Goal: Find specific page/section: Find specific page/section

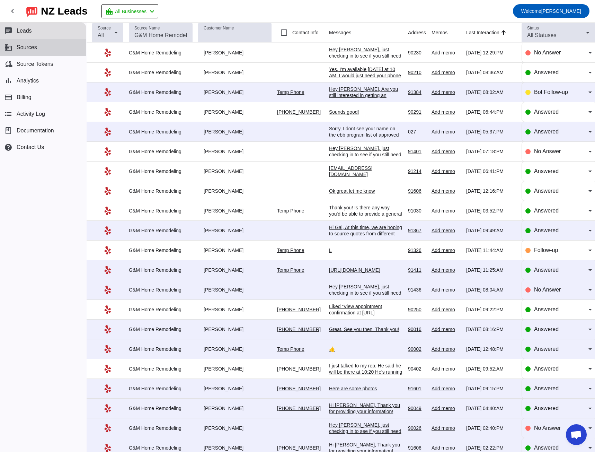
click at [39, 47] on button "business Sources" at bounding box center [43, 47] width 86 height 17
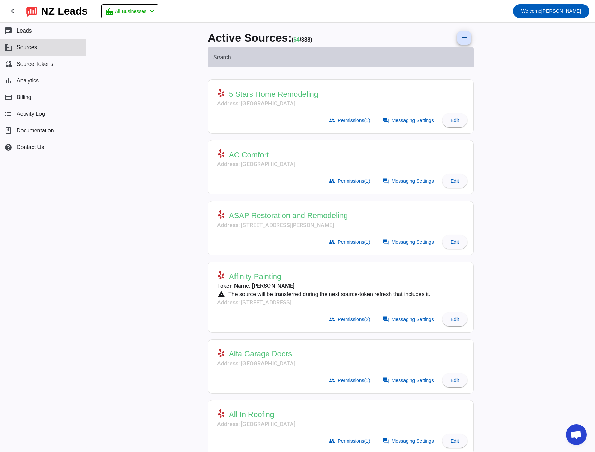
click at [235, 65] on div "Search" at bounding box center [340, 56] width 255 height 19
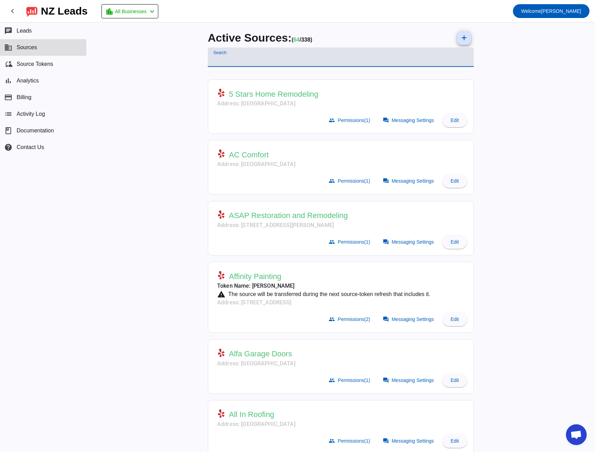
click at [236, 56] on input "Search" at bounding box center [340, 60] width 255 height 8
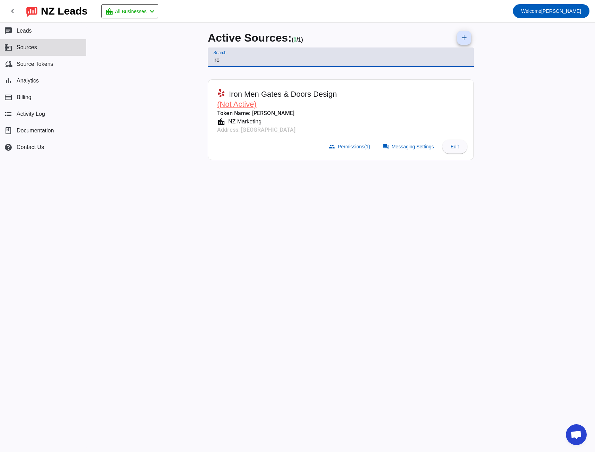
click at [217, 58] on input "iro" at bounding box center [340, 60] width 255 height 8
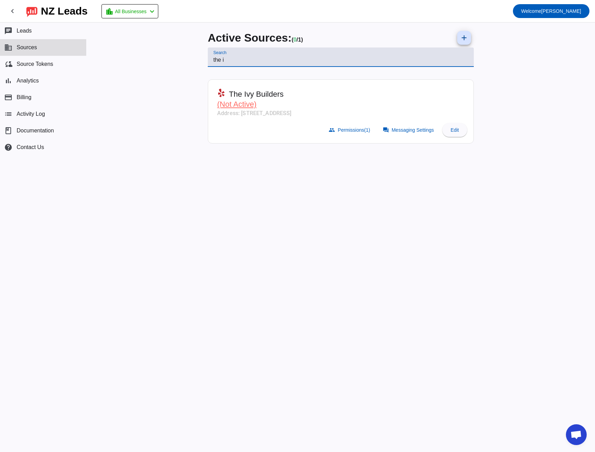
drag, startPoint x: 225, startPoint y: 61, endPoint x: 213, endPoint y: 60, distance: 12.5
click at [213, 60] on div "Search the i" at bounding box center [341, 56] width 266 height 19
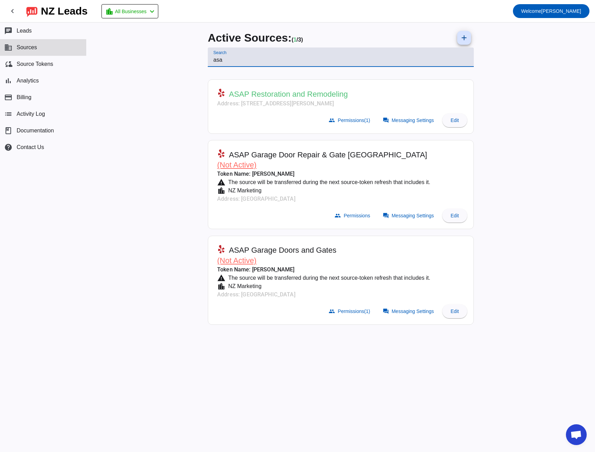
type input "asa"
click at [25, 44] on span "Sources" at bounding box center [27, 47] width 20 height 6
